Goal: Information Seeking & Learning: Learn about a topic

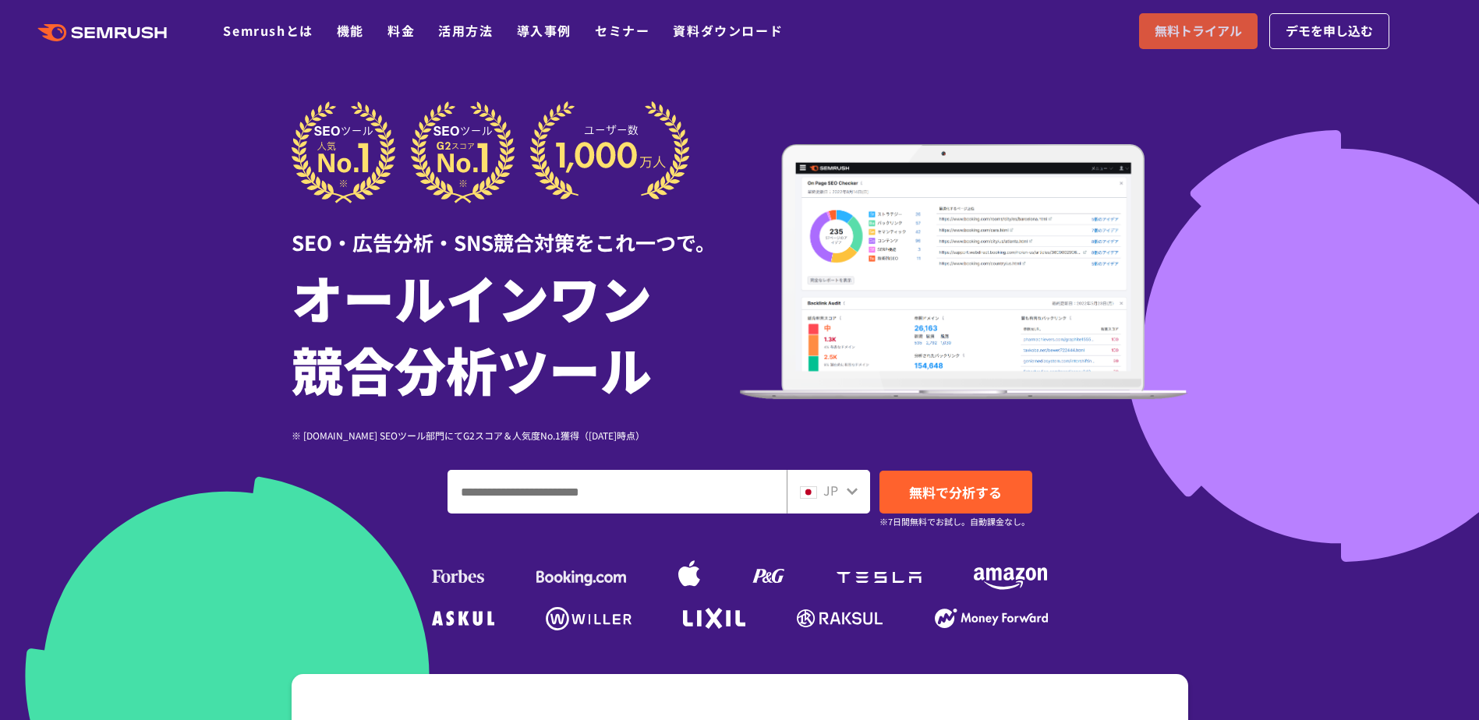
click at [1204, 38] on span "無料トライアル" at bounding box center [1198, 31] width 87 height 20
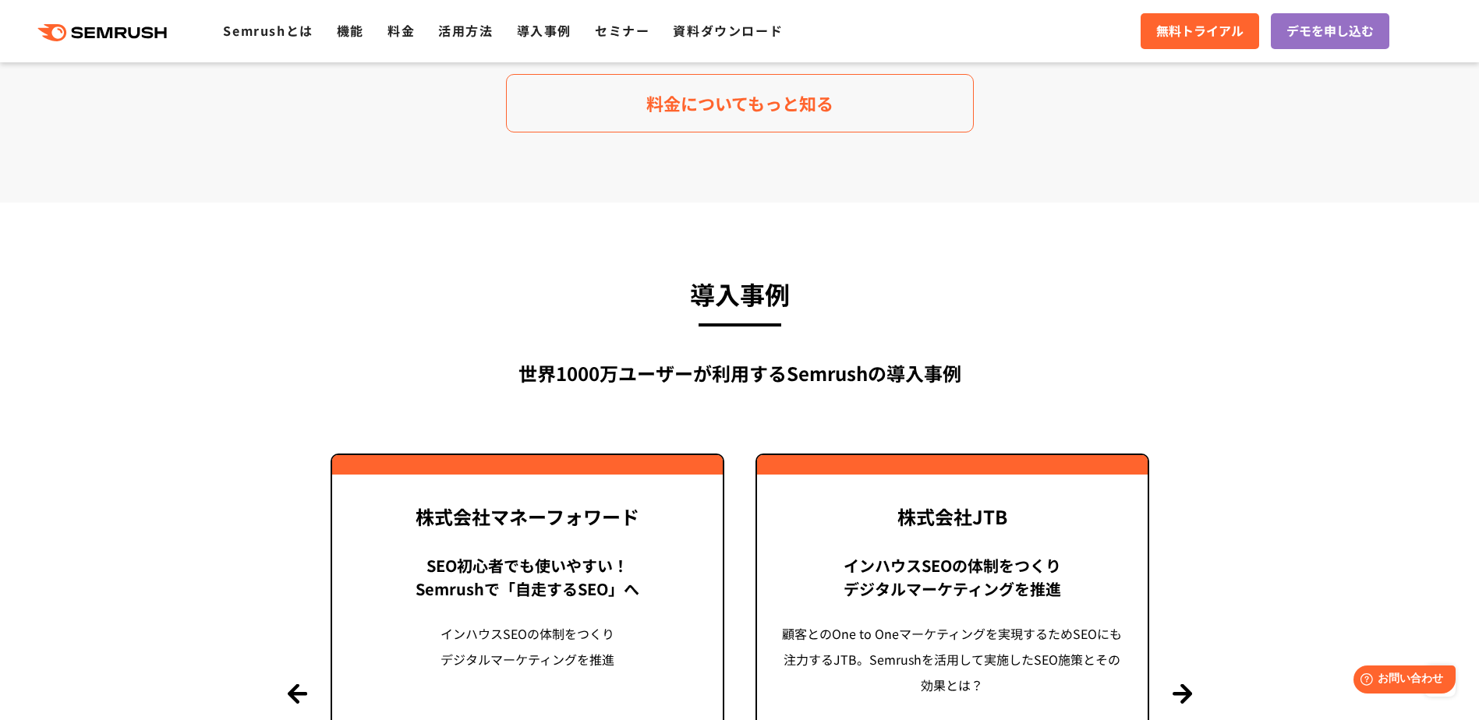
scroll to position [3742, 0]
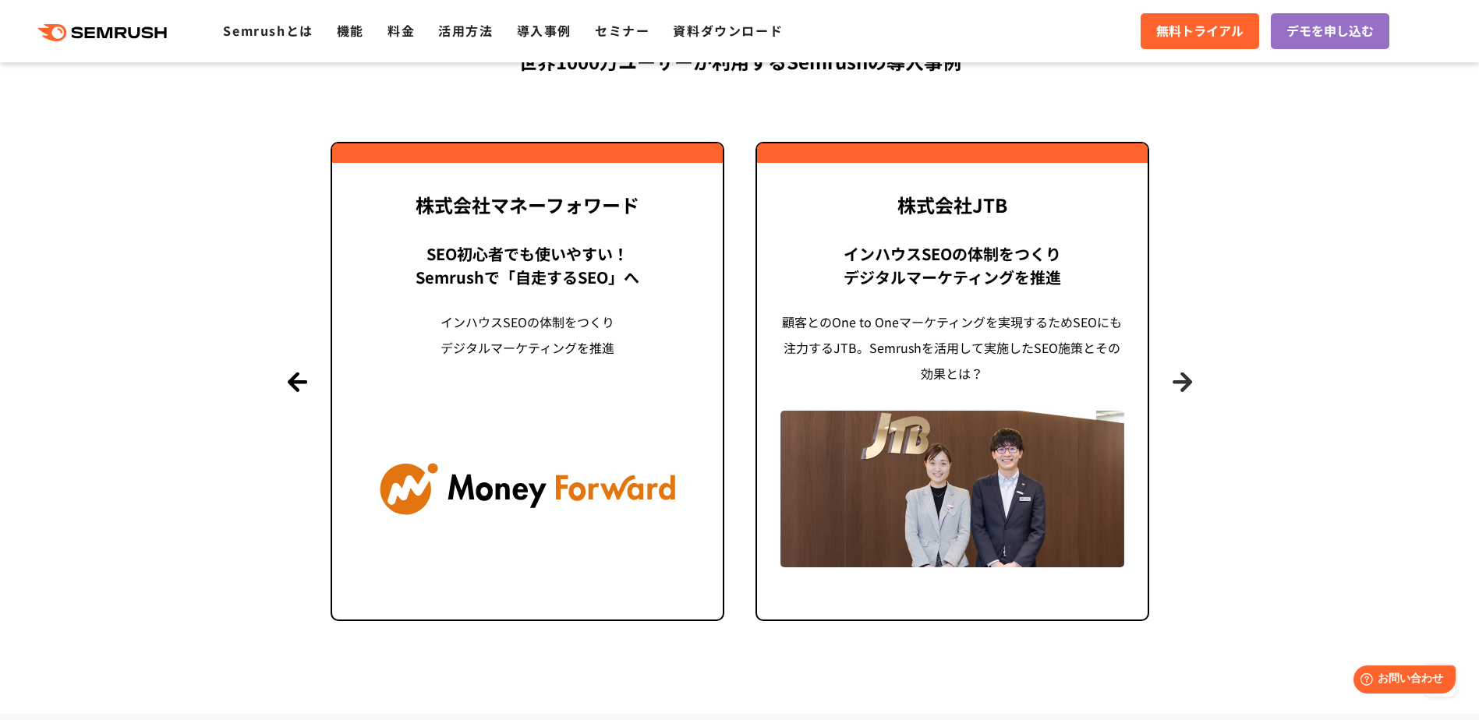
click at [1188, 378] on button "Next" at bounding box center [1182, 381] width 19 height 19
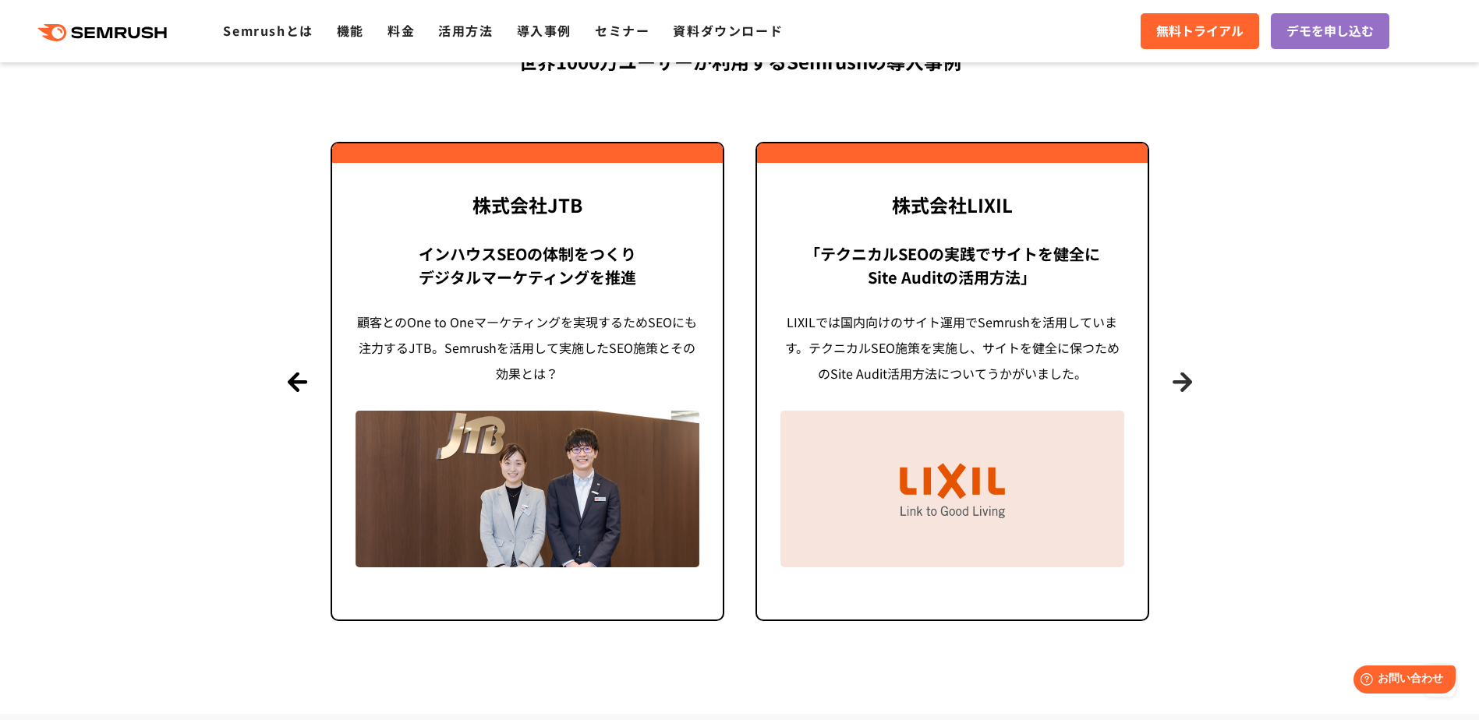
click at [1188, 378] on button "Next" at bounding box center [1182, 381] width 19 height 19
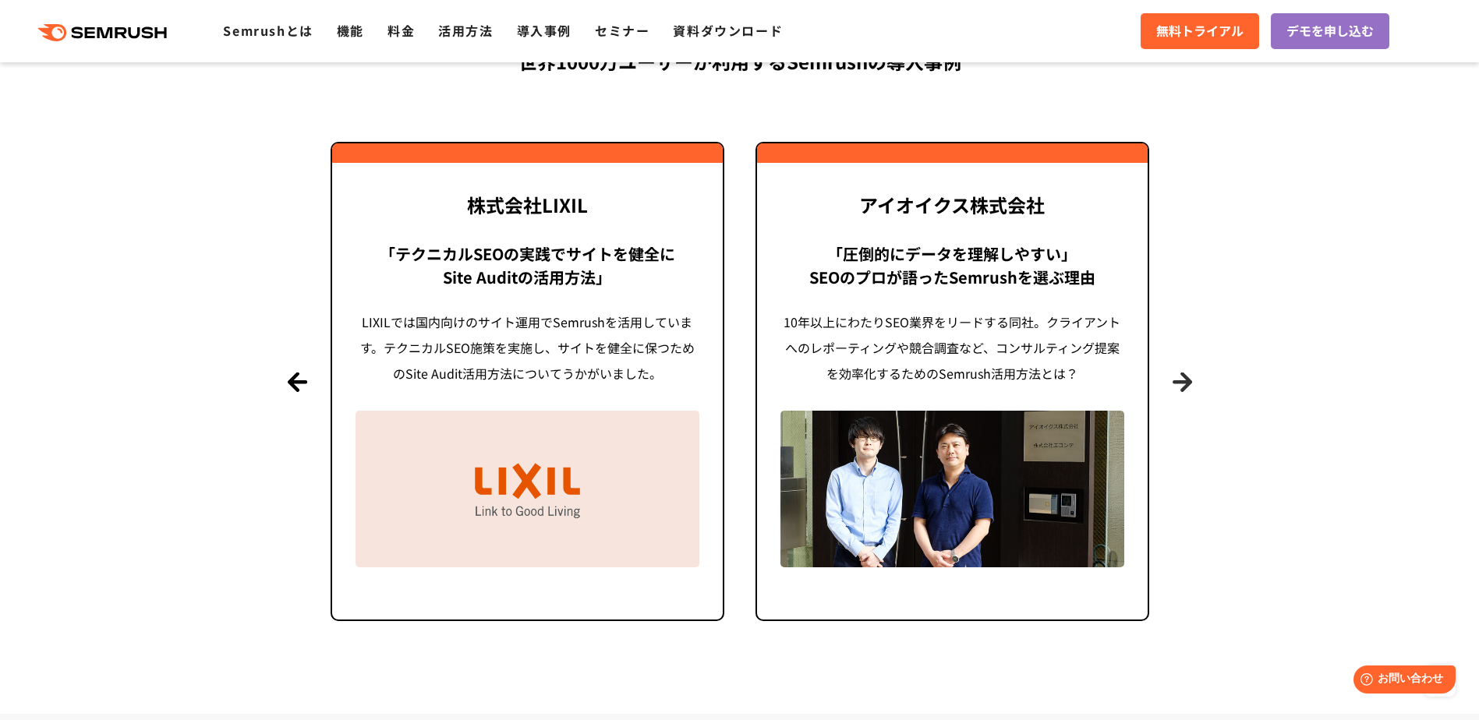
click at [1188, 378] on button "Next" at bounding box center [1182, 381] width 19 height 19
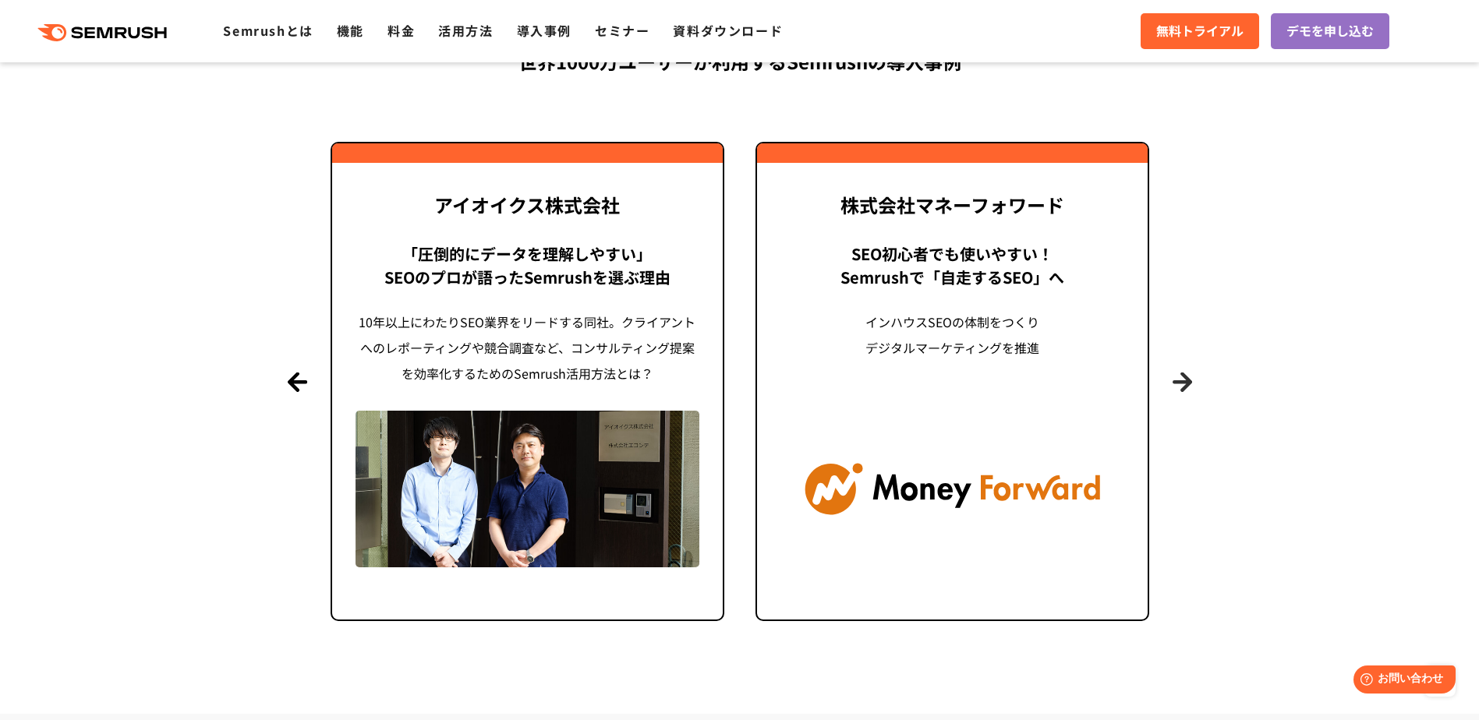
click at [1188, 378] on button "Next" at bounding box center [1182, 381] width 19 height 19
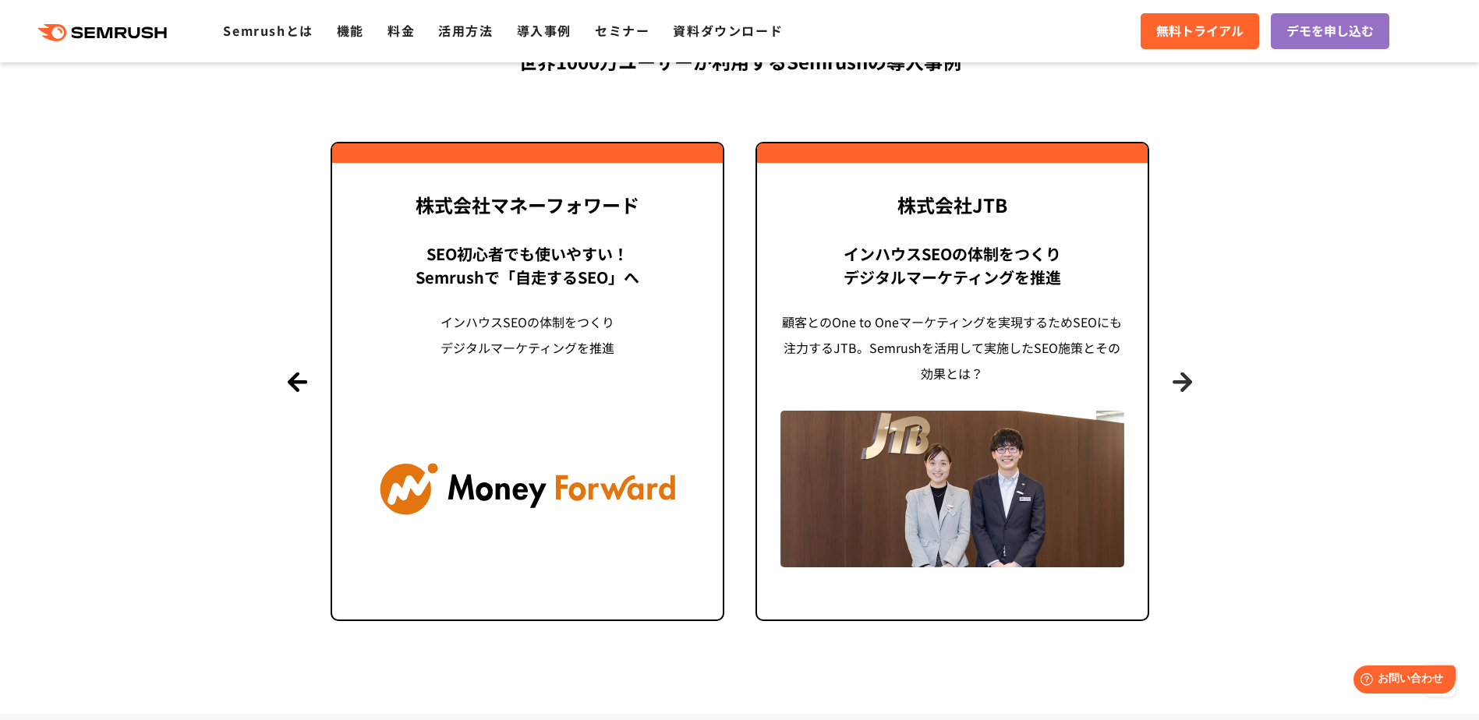
click at [1188, 378] on button "Next" at bounding box center [1182, 381] width 19 height 19
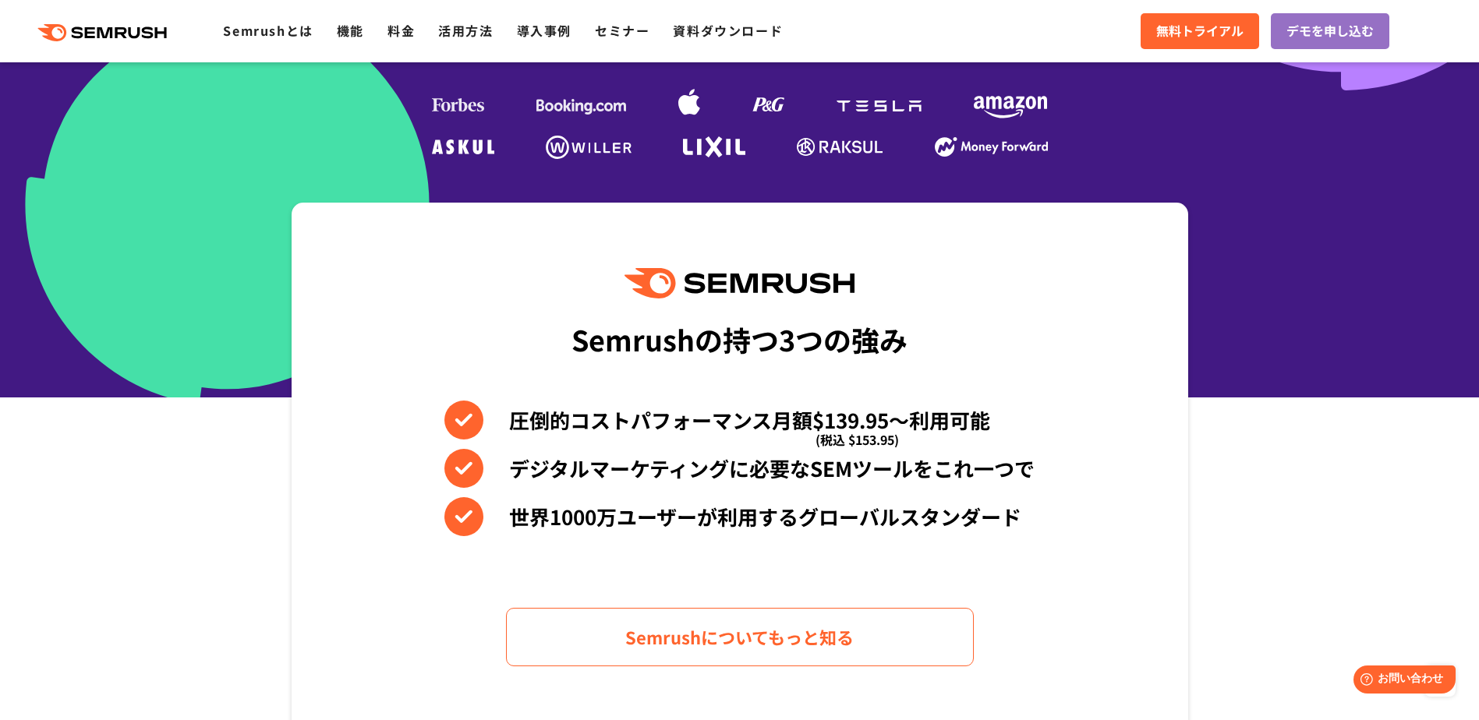
scroll to position [468, 0]
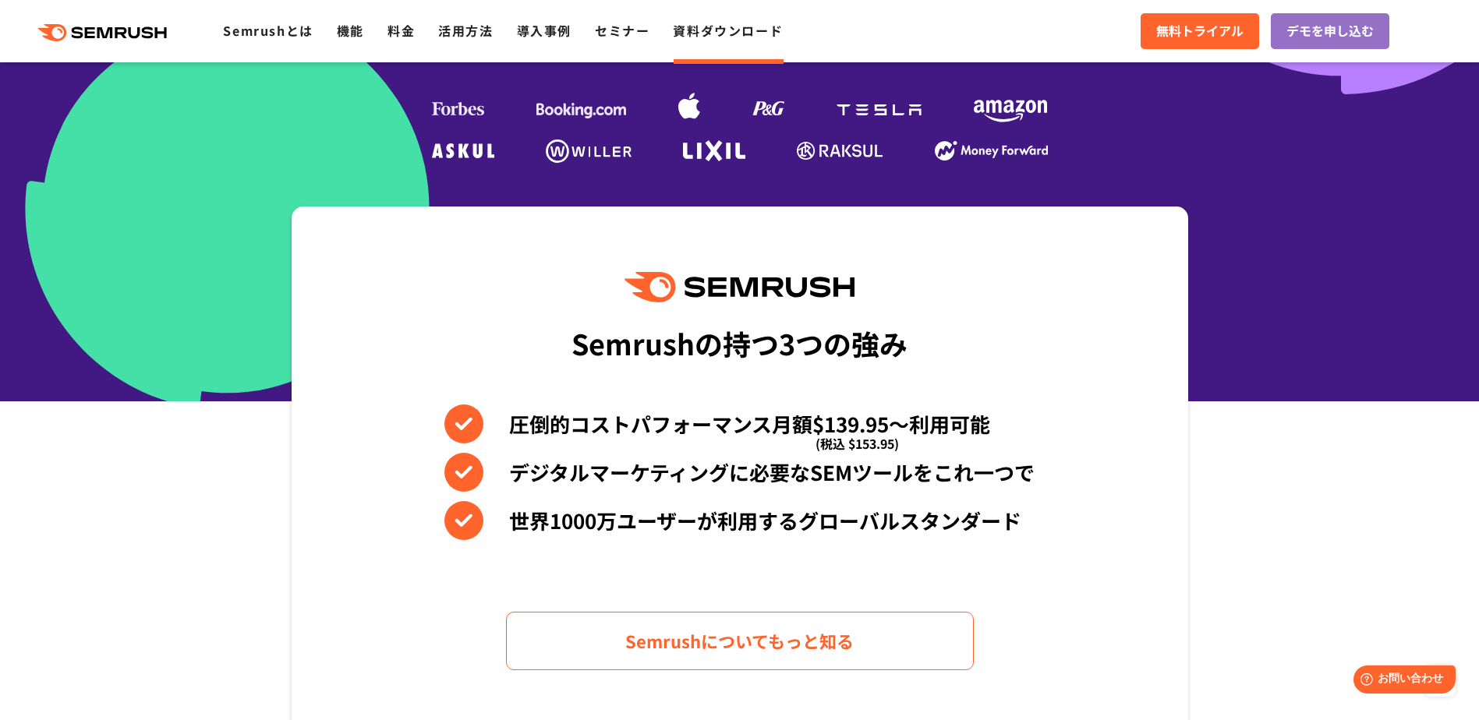
click at [713, 32] on link "資料ダウンロード" at bounding box center [728, 30] width 110 height 19
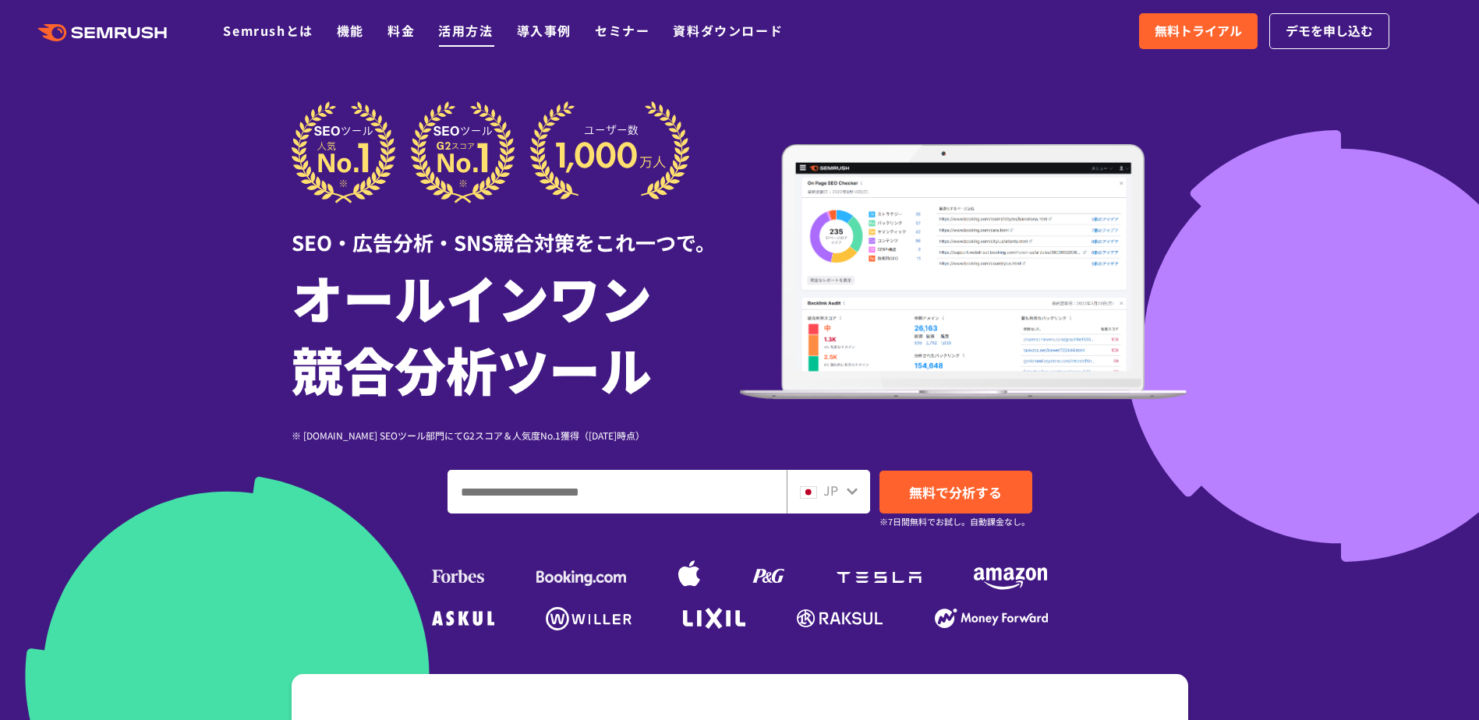
click at [482, 29] on link "活用方法" at bounding box center [465, 30] width 55 height 19
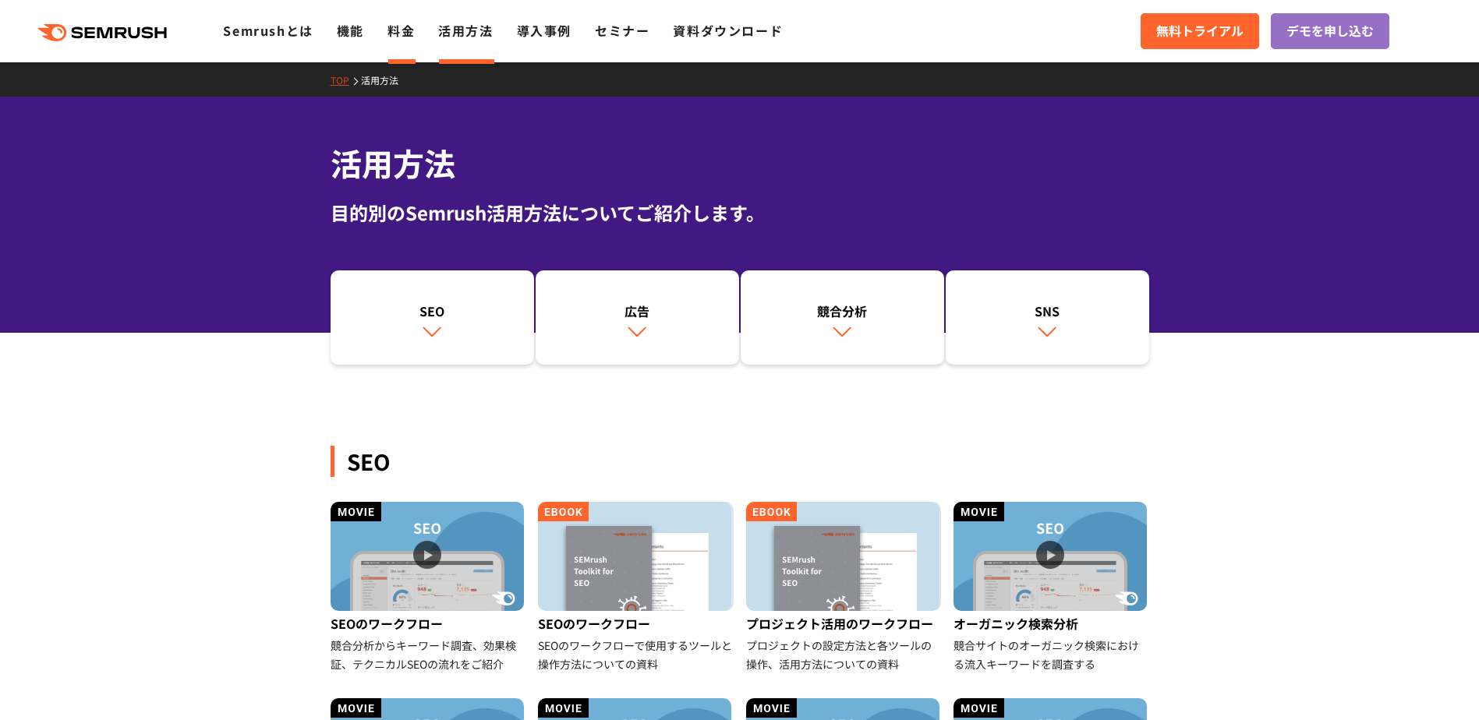
click at [398, 30] on link "料金" at bounding box center [400, 30] width 27 height 19
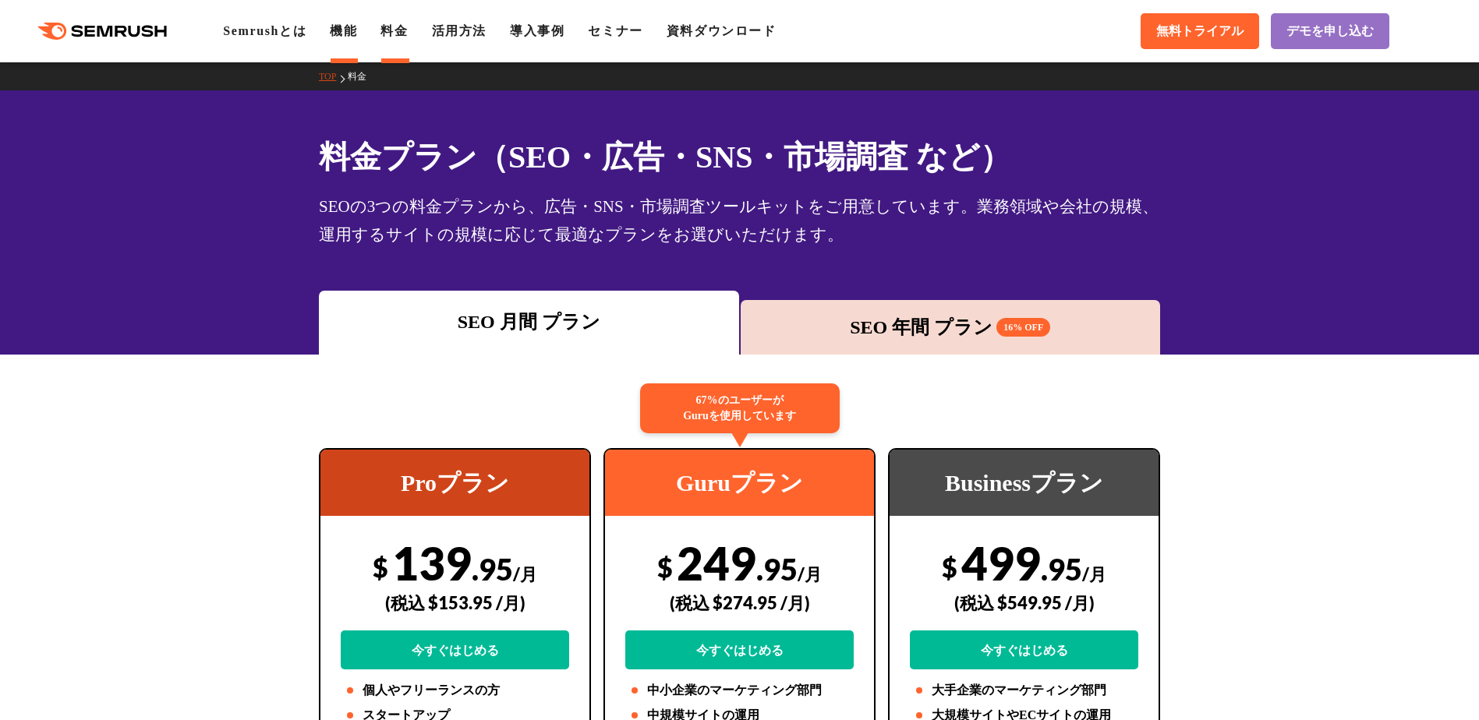
click at [346, 33] on link "機能" at bounding box center [343, 30] width 27 height 13
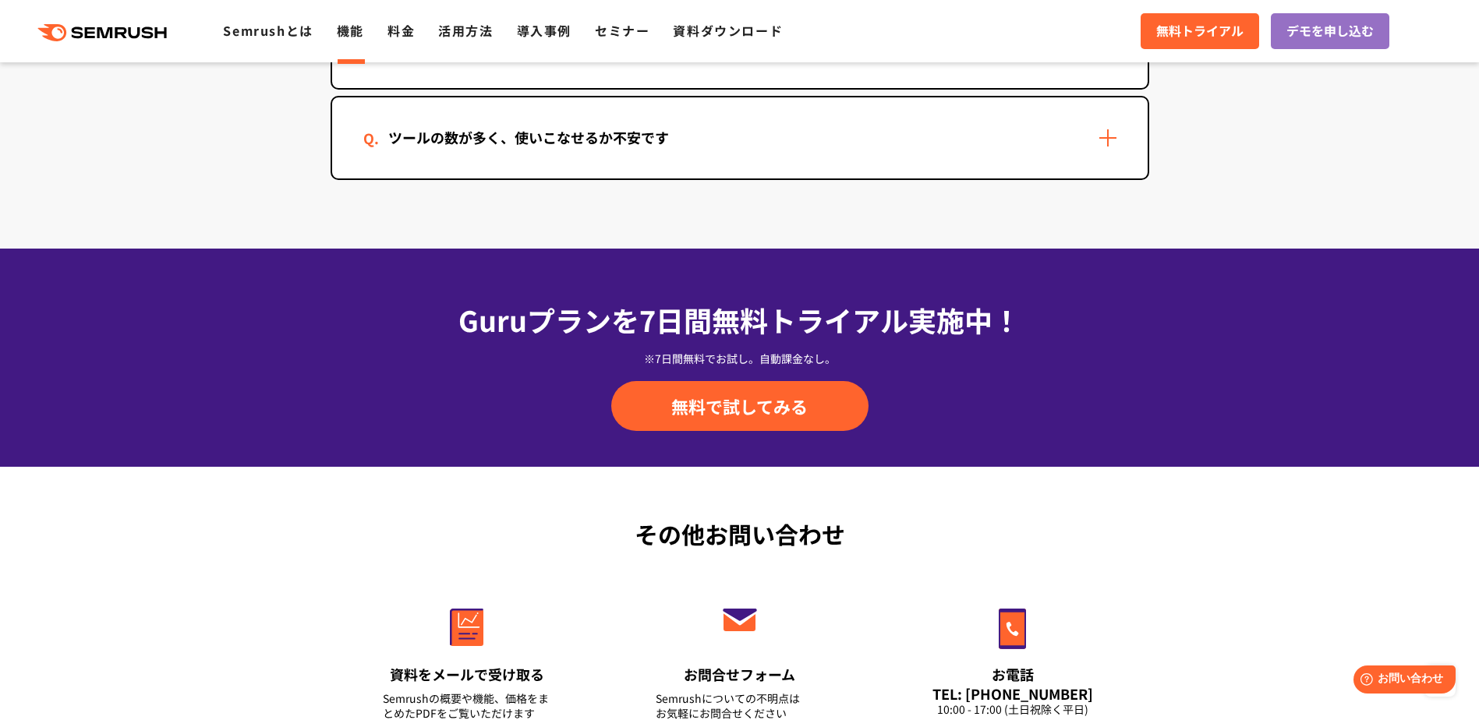
scroll to position [5276, 0]
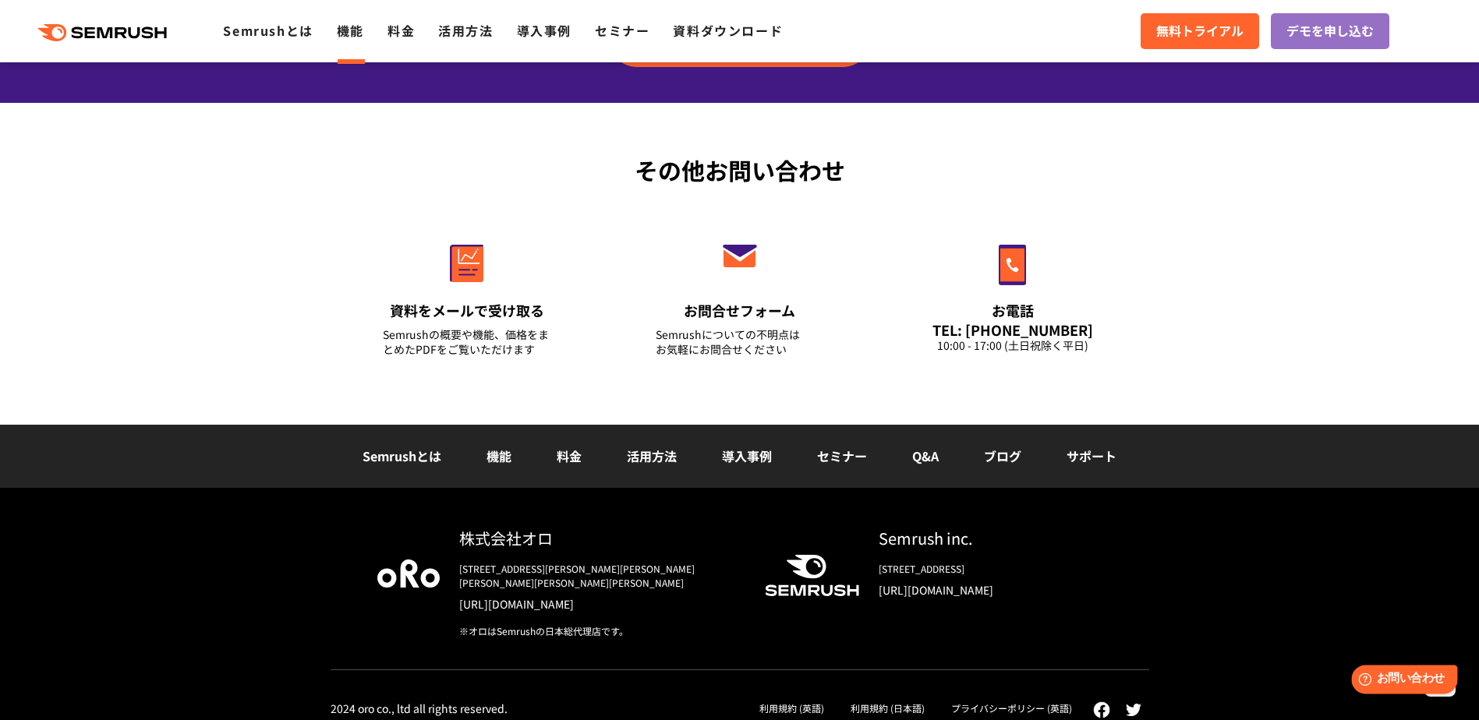
click at [1423, 677] on span "お問い合わせ" at bounding box center [1411, 679] width 68 height 15
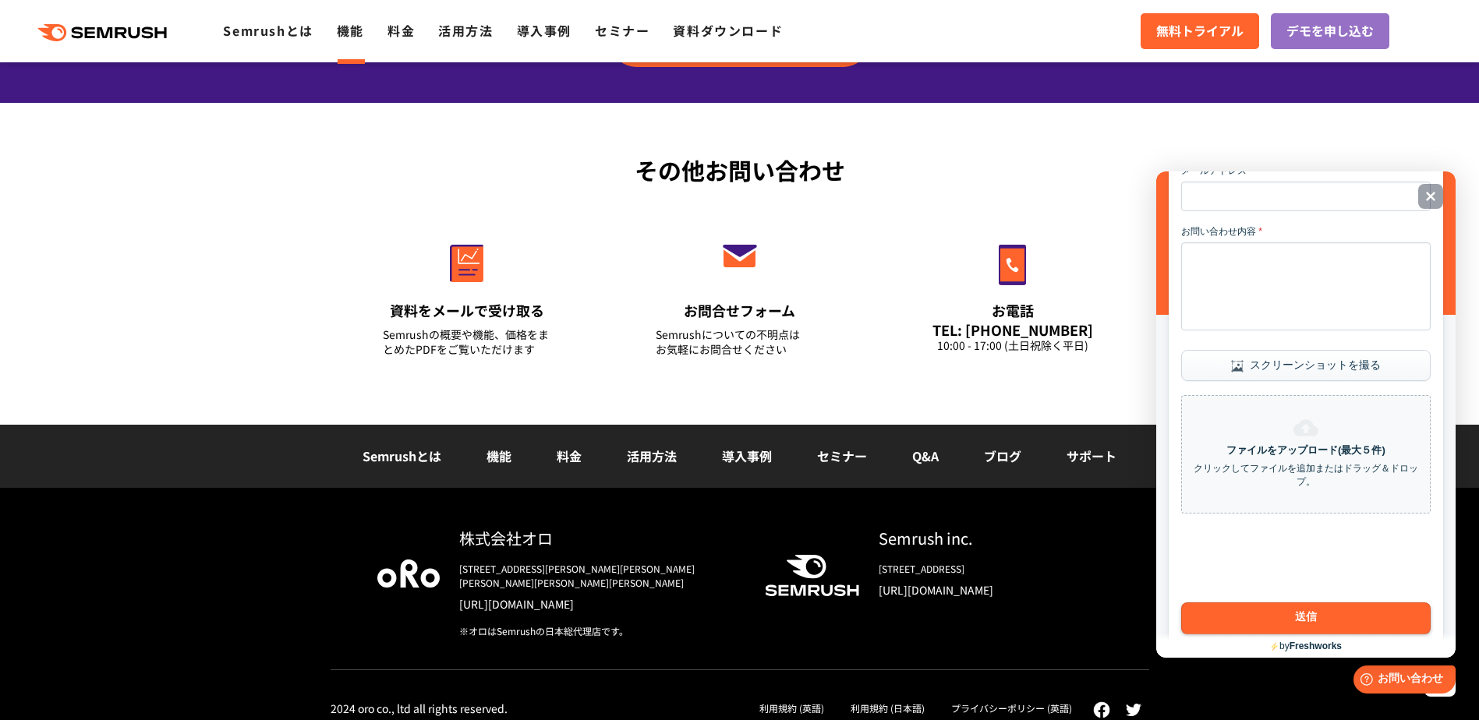
scroll to position [218, 0]
click at [1435, 193] on icon "閉じる" at bounding box center [1431, 197] width 10 height 10
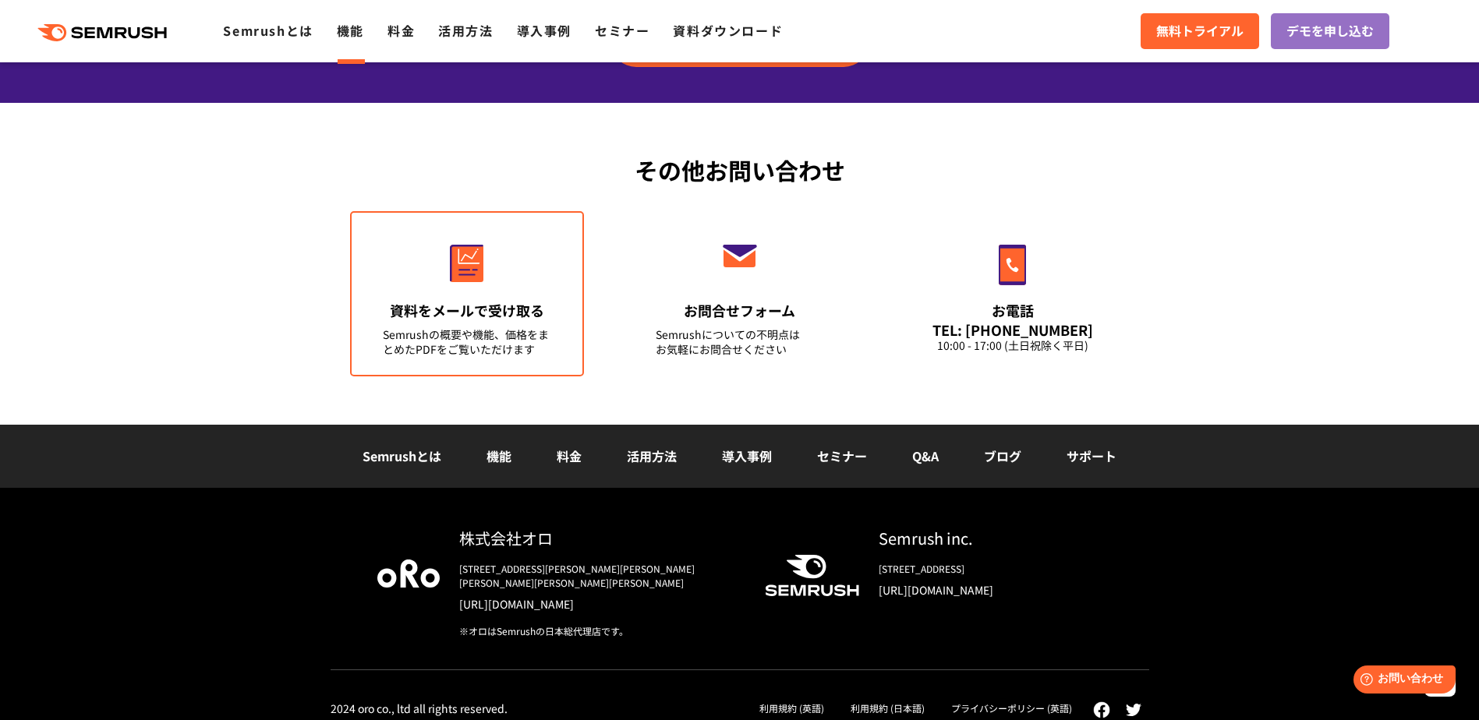
click at [443, 284] on link "資料をメールで受け取る Semrushの概要や機能、価格をまとめたPDFをご覧いただけます" at bounding box center [467, 293] width 234 height 165
